Goal: Task Accomplishment & Management: Use online tool/utility

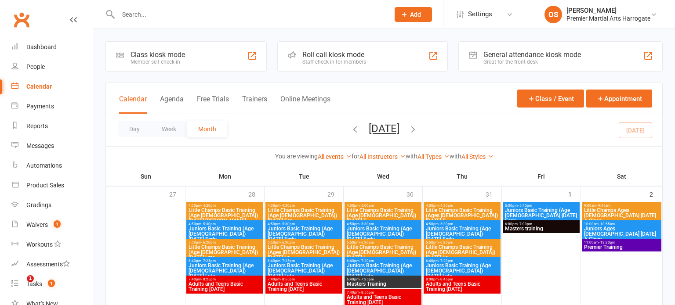
scroll to position [324, 0]
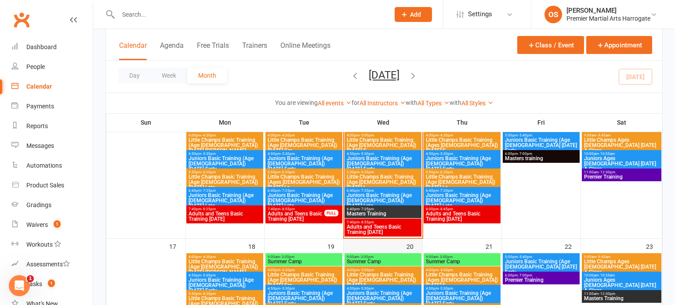
click at [675, 157] on div "Class kiosk mode Member self check-in Roll call kiosk mode Staff check-in for m…" at bounding box center [384, 168] width 582 height 926
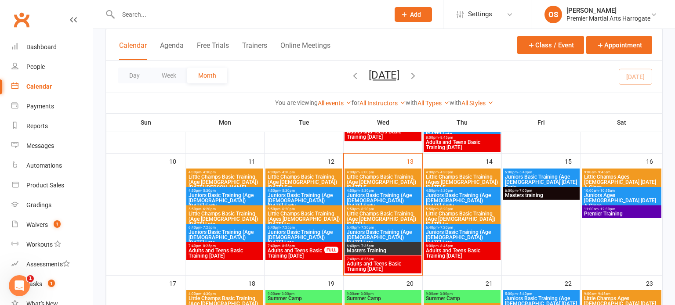
scroll to position [282, 0]
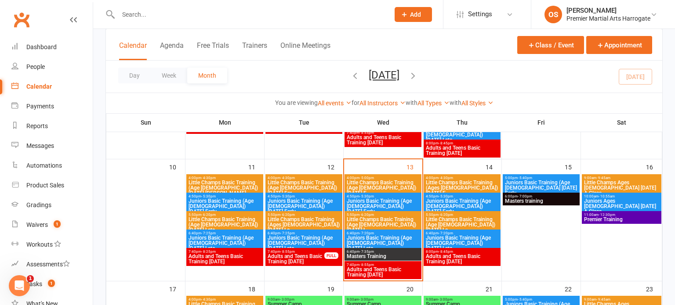
click at [367, 234] on span "- 7:20pm" at bounding box center [367, 234] width 15 height 4
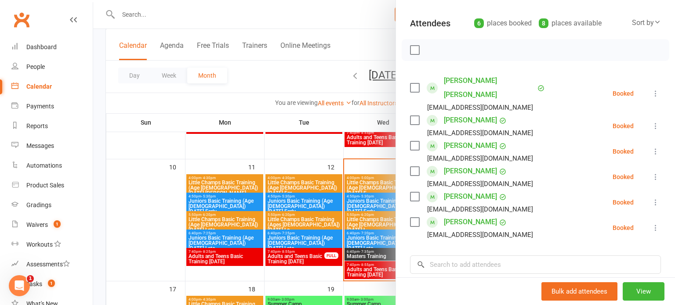
scroll to position [85, 0]
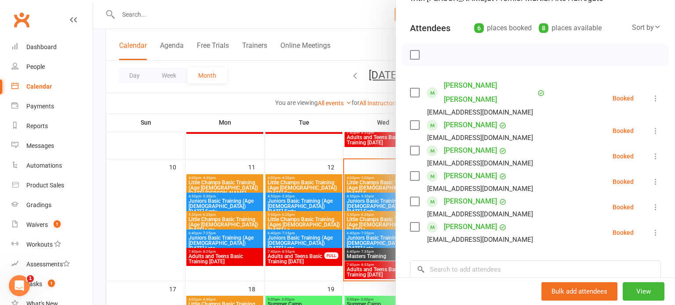
click at [652, 229] on icon at bounding box center [655, 233] width 9 height 9
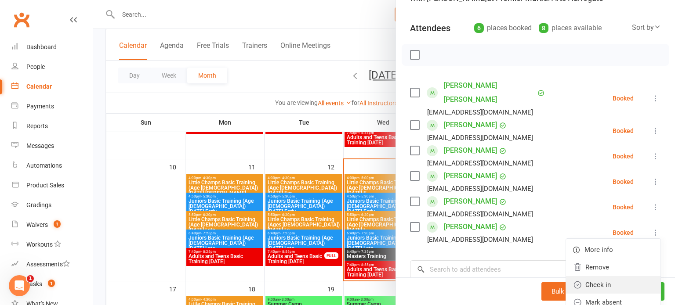
click at [599, 276] on link "Check in" at bounding box center [613, 285] width 94 height 18
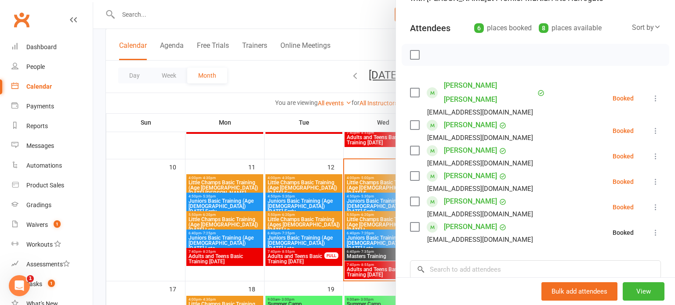
click at [660, 203] on icon at bounding box center [655, 207] width 9 height 9
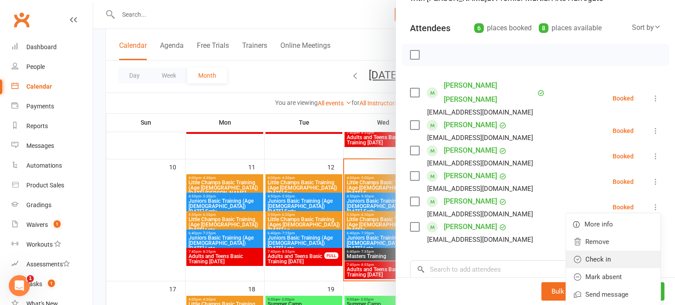
click at [605, 251] on link "Check in" at bounding box center [613, 260] width 94 height 18
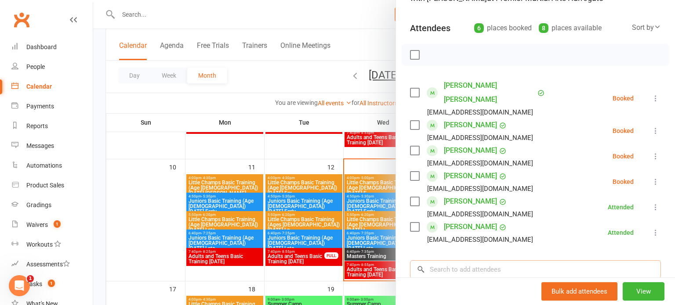
click at [523, 261] on input "search" at bounding box center [535, 270] width 251 height 18
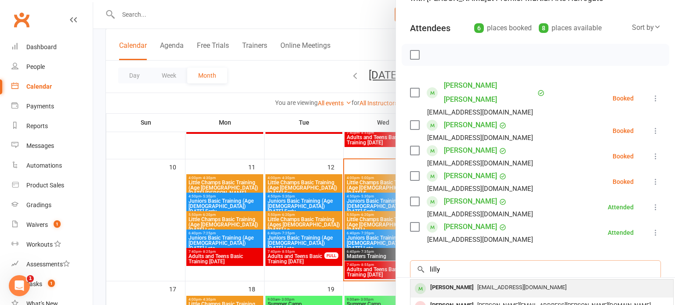
type input "lilly"
click at [501, 284] on span "[EMAIL_ADDRESS][DOMAIN_NAME]" at bounding box center [521, 287] width 89 height 7
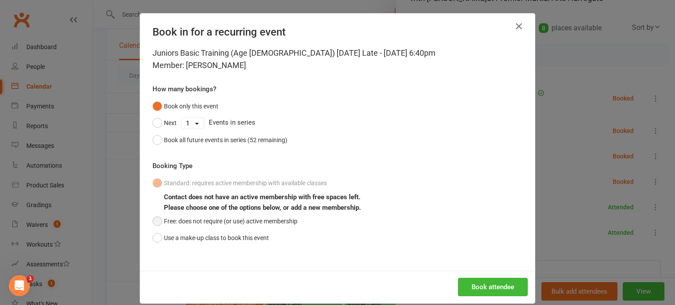
click at [218, 219] on button "Free: does not require (or use) active membership" at bounding box center [225, 221] width 145 height 17
click at [486, 295] on button "Book attendee" at bounding box center [493, 287] width 70 height 18
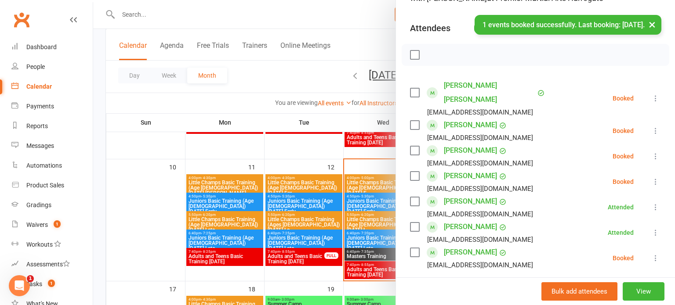
click at [656, 254] on icon at bounding box center [655, 258] width 9 height 9
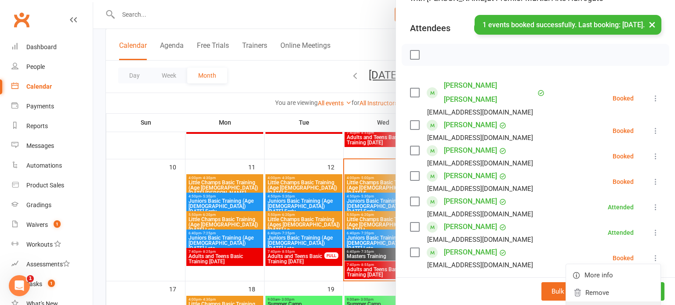
click at [581, 305] on icon at bounding box center [577, 310] width 9 height 9
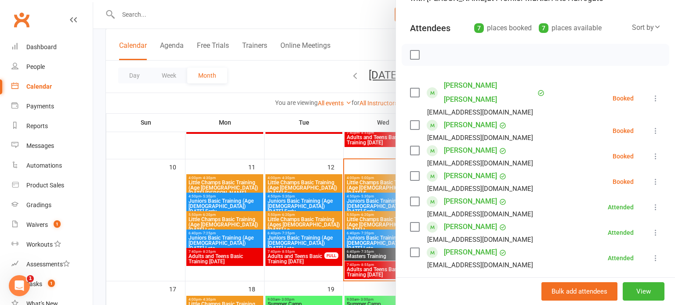
click at [359, 267] on div at bounding box center [384, 152] width 582 height 305
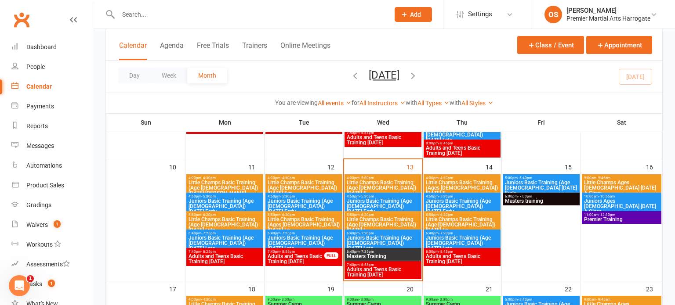
click at [372, 258] on span "Masters Training" at bounding box center [382, 256] width 73 height 5
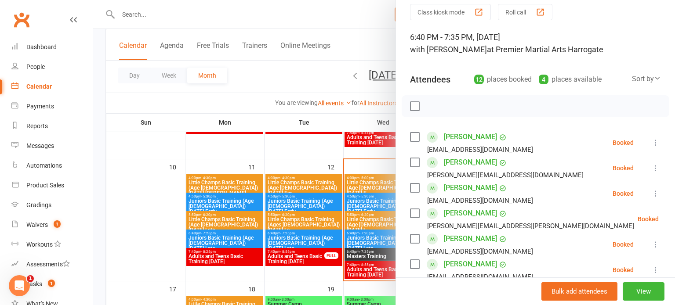
scroll to position [34, 0]
click at [654, 195] on icon at bounding box center [655, 193] width 9 height 9
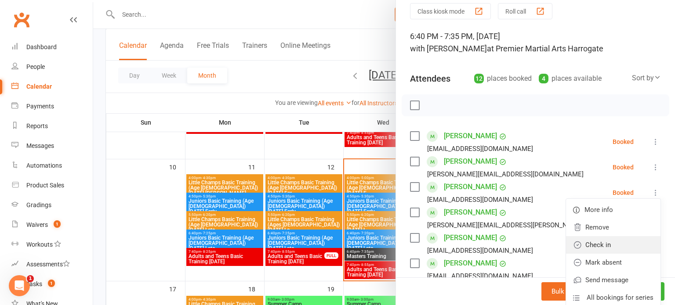
click at [598, 247] on link "Check in" at bounding box center [613, 245] width 94 height 18
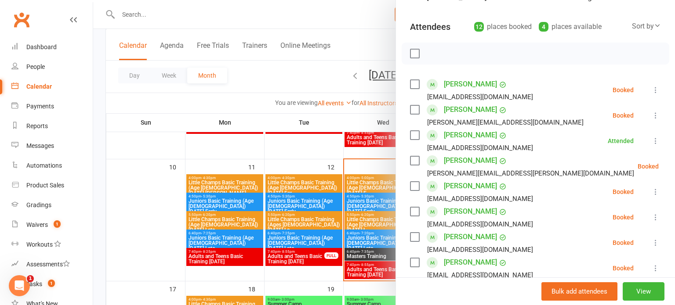
scroll to position [86, 0]
click at [654, 219] on icon at bounding box center [655, 217] width 9 height 9
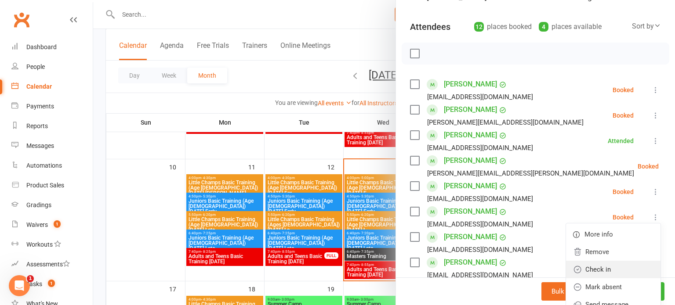
click at [602, 266] on link "Check in" at bounding box center [613, 270] width 94 height 18
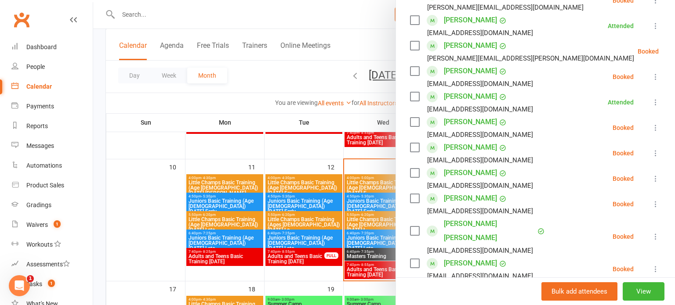
scroll to position [205, 0]
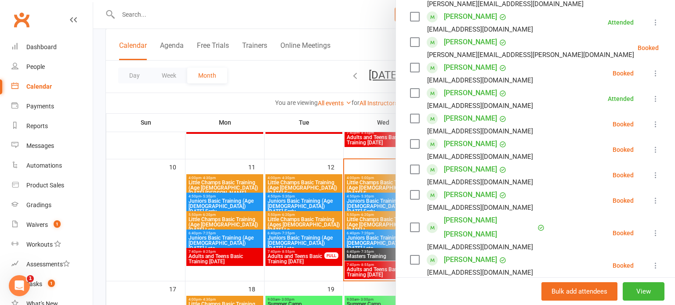
click at [653, 210] on li "[PERSON_NAME] [PERSON_NAME][EMAIL_ADDRESS][DOMAIN_NAME] Booked More info Remove…" at bounding box center [535, 200] width 251 height 25
click at [653, 204] on icon at bounding box center [655, 200] width 9 height 9
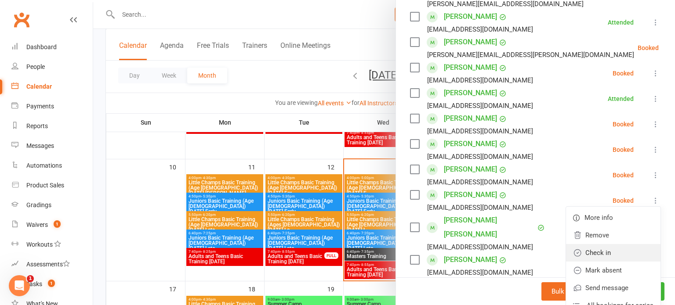
click at [601, 251] on link "Check in" at bounding box center [613, 253] width 94 height 18
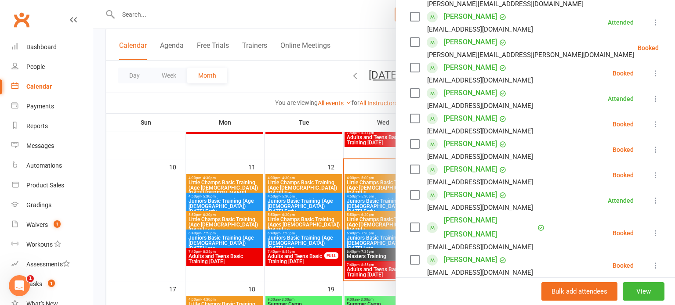
click at [651, 261] on button at bounding box center [655, 266] width 11 height 11
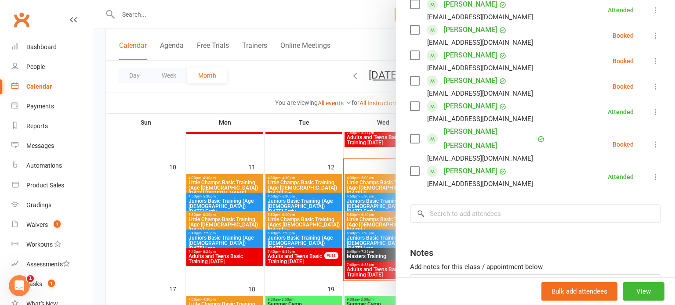
scroll to position [294, 0]
click at [487, 204] on input "search" at bounding box center [535, 213] width 251 height 18
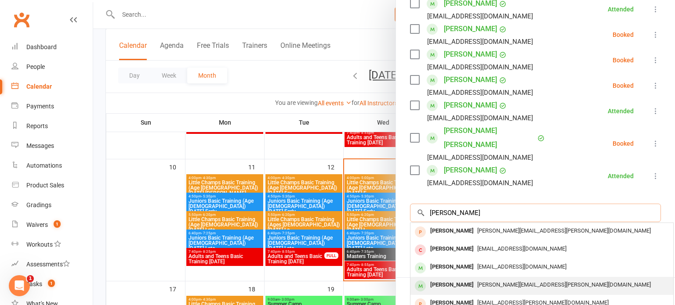
type input "[PERSON_NAME]"
click at [446, 279] on div "[PERSON_NAME]" at bounding box center [452, 285] width 51 height 13
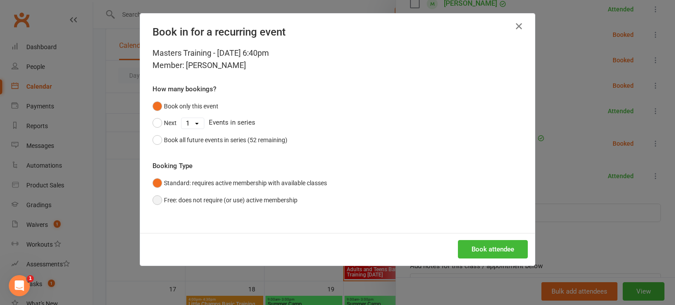
click at [291, 207] on button "Free: does not require (or use) active membership" at bounding box center [225, 200] width 145 height 17
click at [492, 251] on button "Book attendee" at bounding box center [493, 249] width 70 height 18
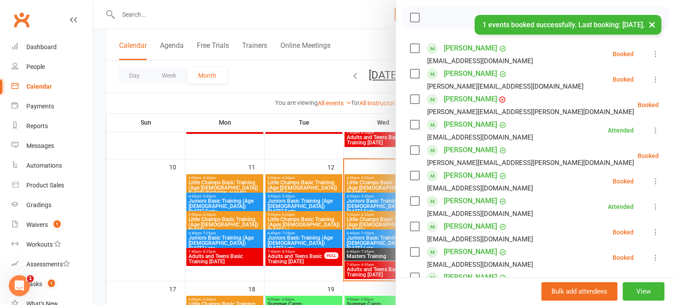
scroll to position [113, 0]
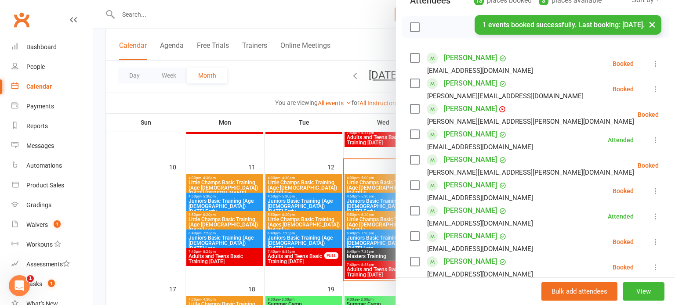
click at [675, 115] on icon at bounding box center [680, 114] width 9 height 9
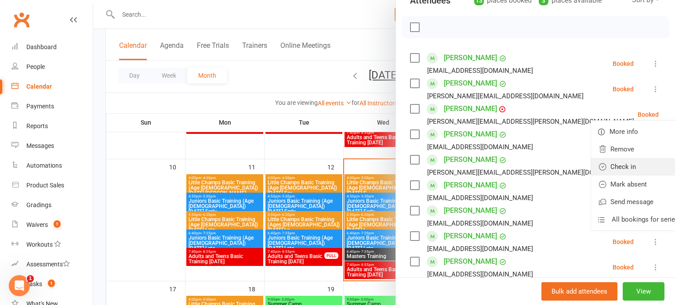
click at [617, 161] on link "Check in" at bounding box center [638, 167] width 94 height 18
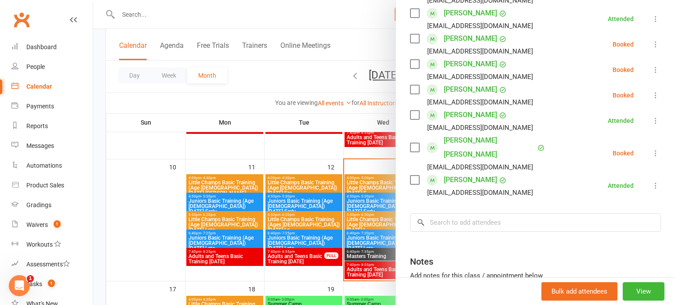
scroll to position [311, 0]
click at [519, 216] on input "search" at bounding box center [535, 222] width 251 height 18
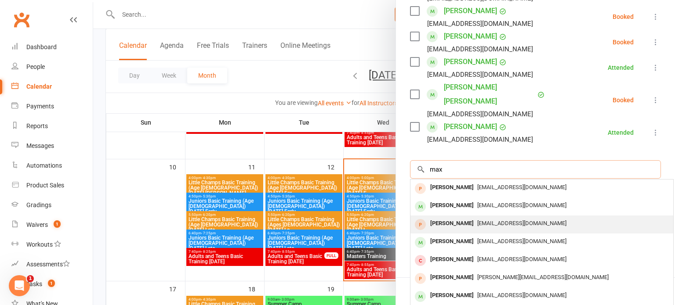
scroll to position [374, 0]
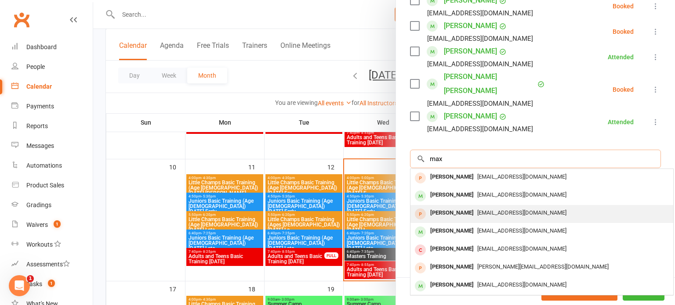
type input "max"
click at [508, 277] on div "[PERSON_NAME] [EMAIL_ADDRESS][DOMAIN_NAME]" at bounding box center [541, 286] width 263 height 18
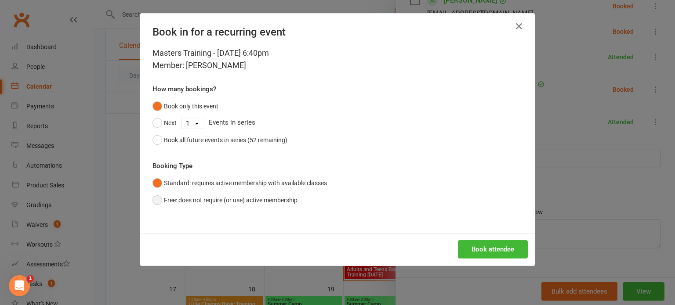
click at [192, 198] on button "Free: does not require (or use) active membership" at bounding box center [225, 200] width 145 height 17
click at [498, 246] on button "Book attendee" at bounding box center [493, 249] width 70 height 18
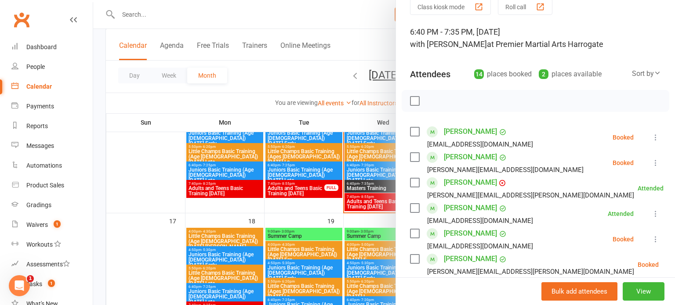
scroll to position [41, 0]
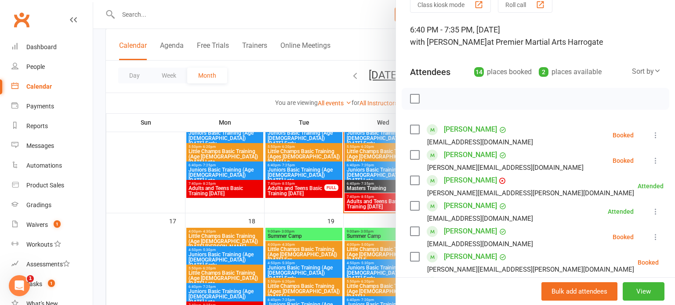
click at [654, 236] on icon at bounding box center [655, 237] width 9 height 9
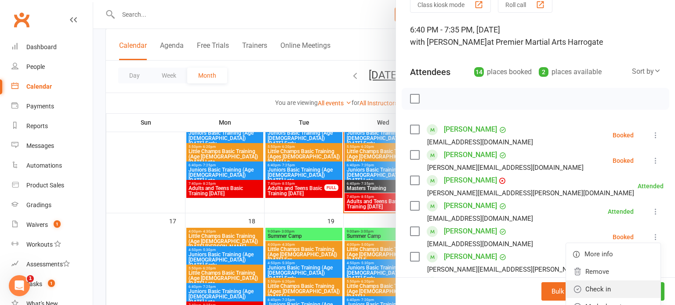
click at [605, 292] on link "Check in" at bounding box center [613, 290] width 94 height 18
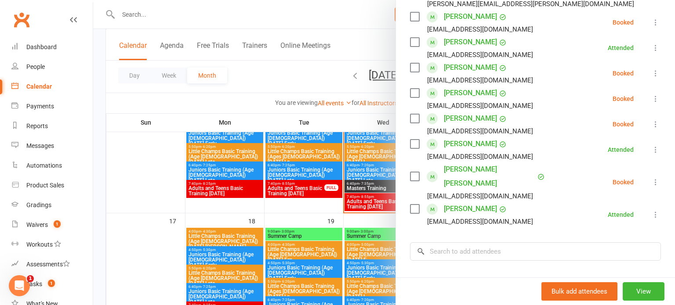
scroll to position [308, 0]
click at [490, 242] on input "search" at bounding box center [535, 251] width 251 height 18
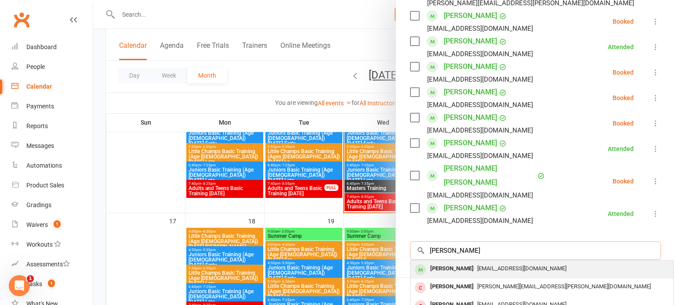
type input "[PERSON_NAME]"
click at [495, 265] on span "[EMAIL_ADDRESS][DOMAIN_NAME]" at bounding box center [521, 268] width 89 height 7
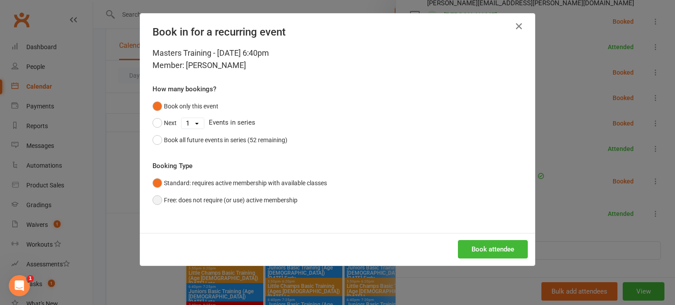
click at [236, 205] on button "Free: does not require (or use) active membership" at bounding box center [225, 200] width 145 height 17
click at [458, 248] on button "Book attendee" at bounding box center [493, 249] width 70 height 18
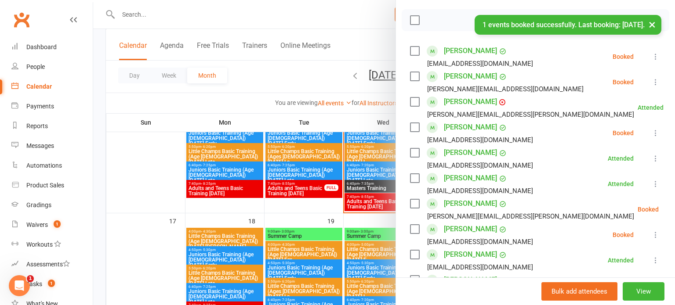
scroll to position [114, 0]
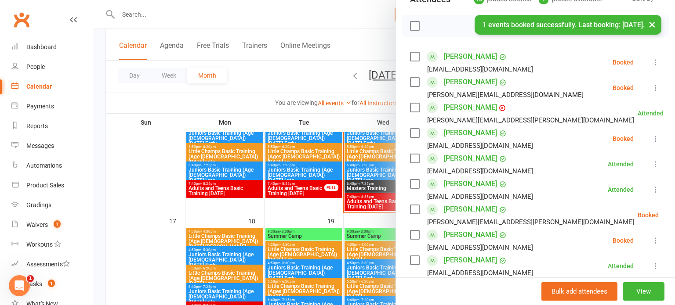
click at [653, 136] on icon at bounding box center [655, 138] width 9 height 9
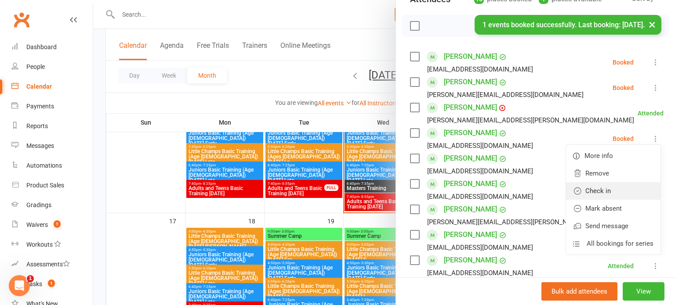
click at [606, 188] on link "Check in" at bounding box center [613, 191] width 94 height 18
